Goal: Find specific fact

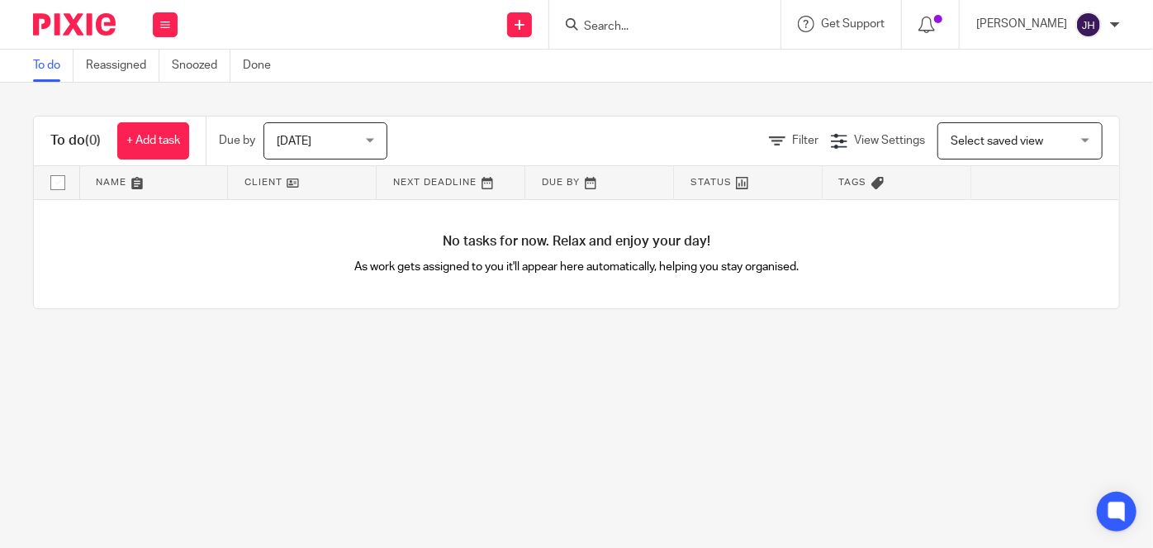
click at [663, 32] on input "Search" at bounding box center [656, 27] width 149 height 15
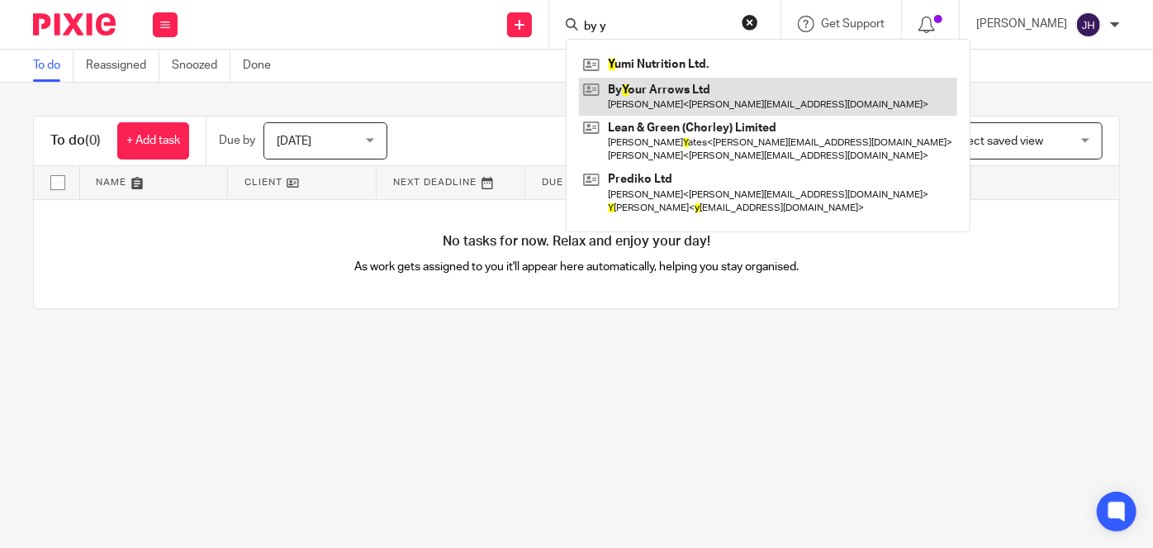
type input "by y"
click at [729, 92] on link at bounding box center [768, 97] width 378 height 38
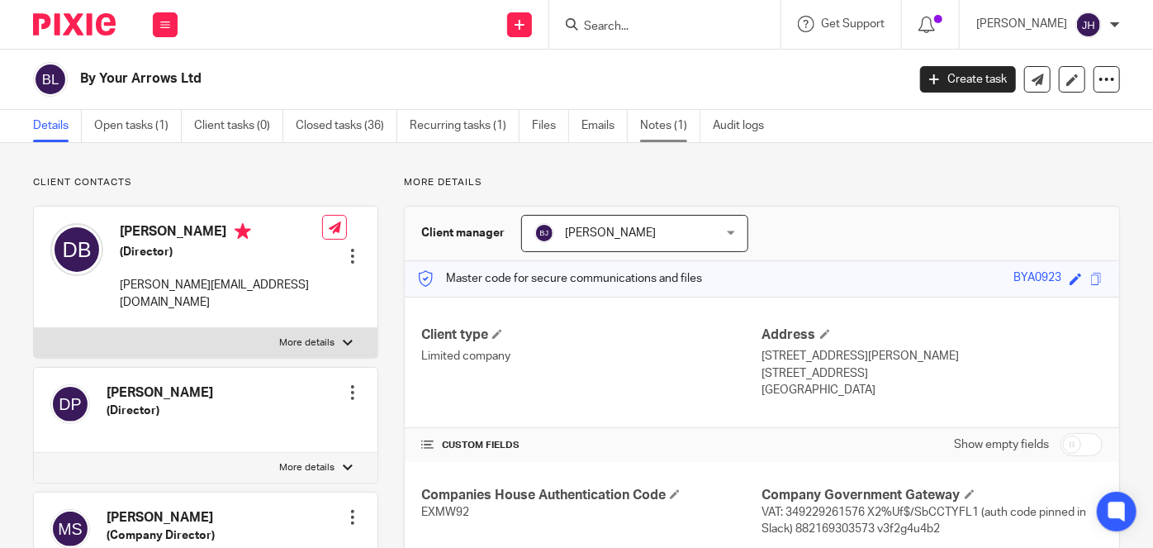
click at [640, 120] on link "Notes (1)" at bounding box center [670, 126] width 60 height 32
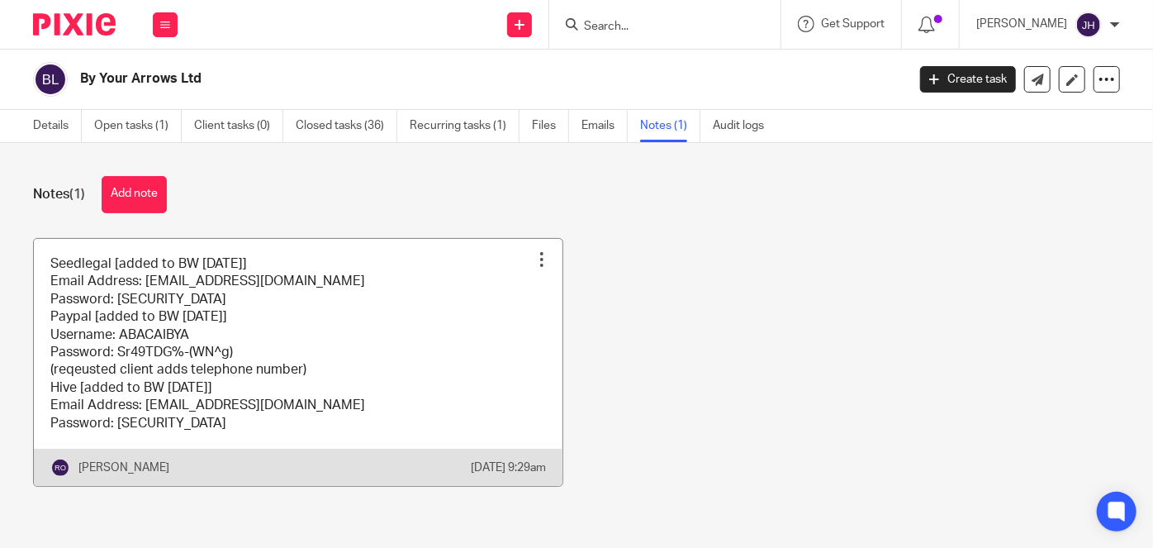
click at [357, 275] on link at bounding box center [298, 362] width 529 height 247
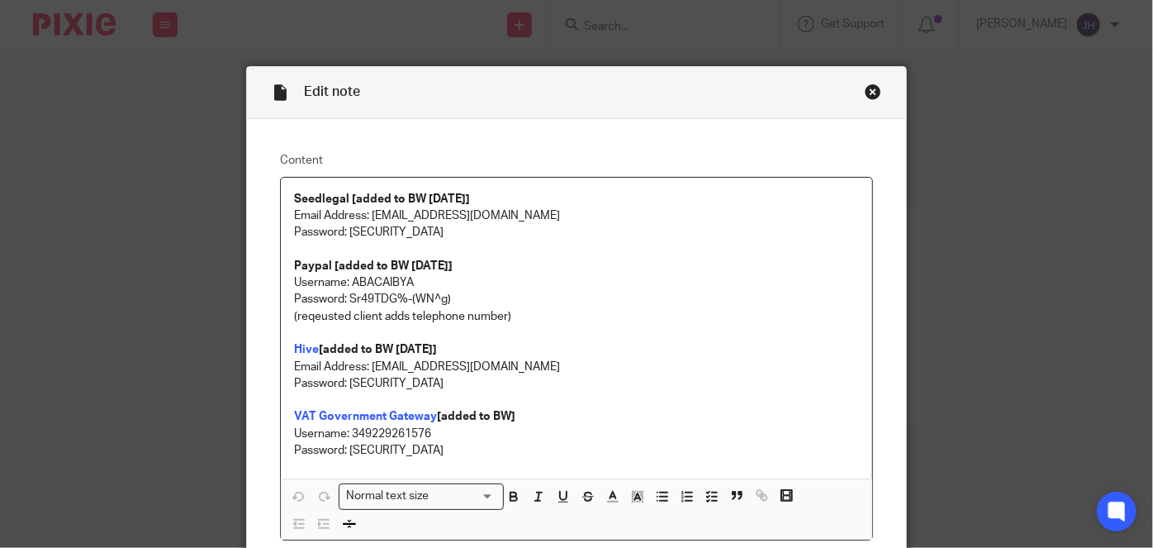
click at [394, 220] on p "Email Address: [EMAIL_ADDRESS][DOMAIN_NAME]" at bounding box center [576, 215] width 565 height 17
click at [378, 216] on p "Email Address: [EMAIL_ADDRESS][DOMAIN_NAME]" at bounding box center [576, 215] width 565 height 17
drag, startPoint x: 378, startPoint y: 216, endPoint x: 476, endPoint y: 207, distance: 98.7
click at [476, 207] on p "Email Address: [EMAIL_ADDRESS][DOMAIN_NAME]" at bounding box center [576, 215] width 565 height 17
copy p "[EMAIL_ADDRESS][DOMAIN_NAME]"
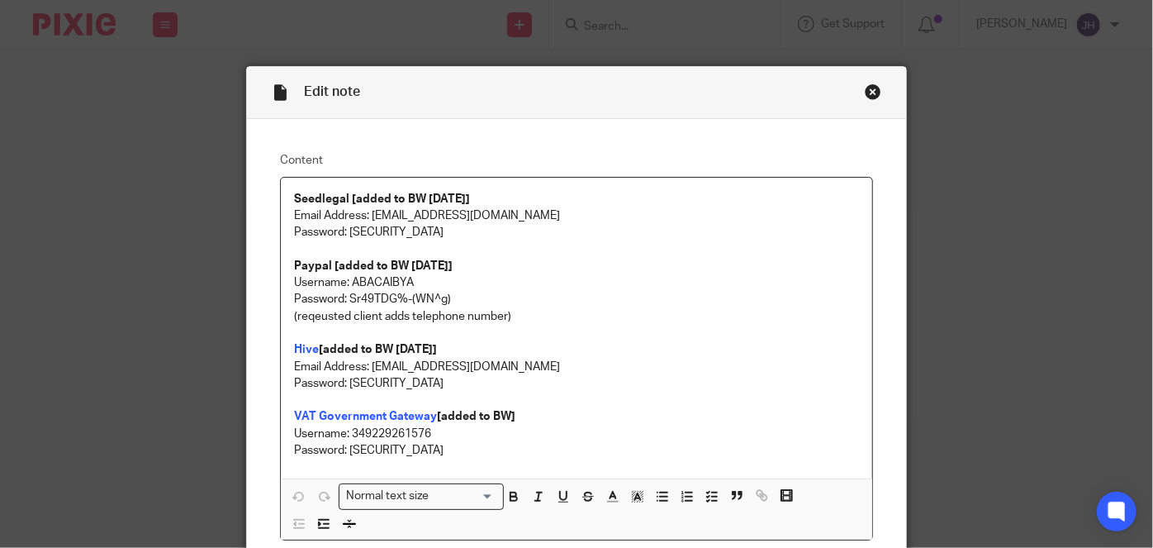
click at [353, 228] on p "Password: [SECURITY_DATA]" at bounding box center [576, 232] width 565 height 17
drag, startPoint x: 353, startPoint y: 228, endPoint x: 515, endPoint y: 225, distance: 162.8
click at [515, 225] on p "Password: [SECURITY_DATA]" at bounding box center [576, 232] width 565 height 17
copy p "YTr$7hddcCEX5b$"
